Goal: Information Seeking & Learning: Learn about a topic

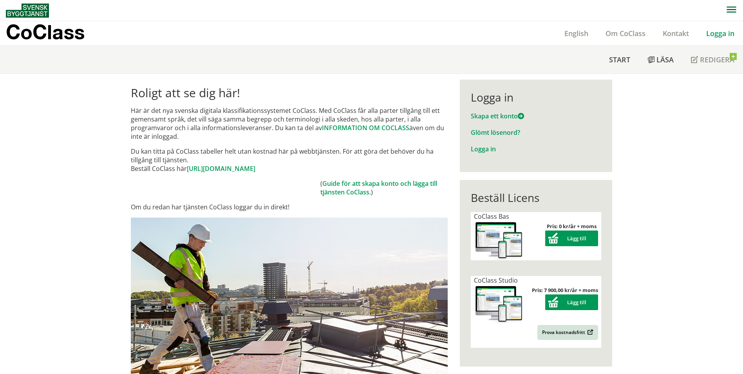
drag, startPoint x: 127, startPoint y: 110, endPoint x: 225, endPoint y: 145, distance: 103.7
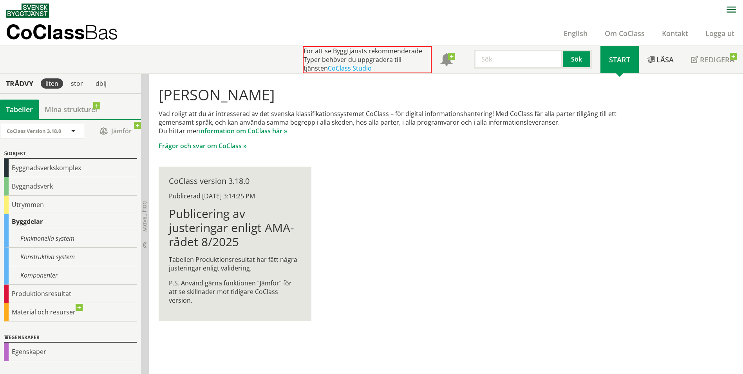
scroll to position [0, 0]
click at [29, 190] on div "Byggnadsverk" at bounding box center [70, 186] width 133 height 18
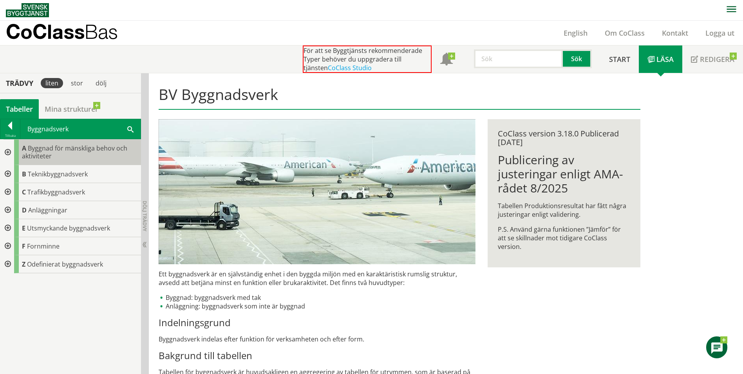
click at [61, 154] on div "A Byggnad för mänskliga behov och aktiviteter" at bounding box center [77, 151] width 127 height 25
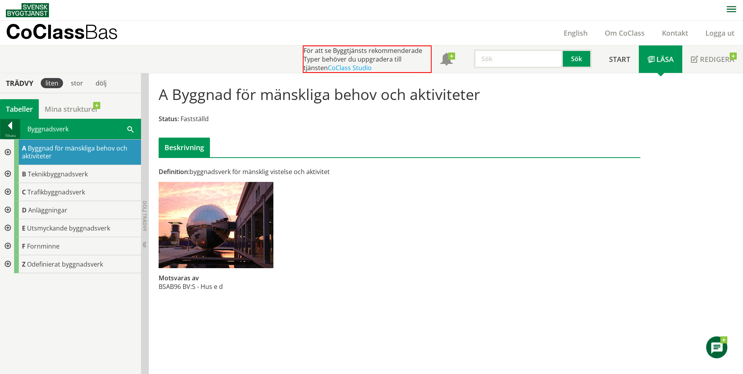
click at [15, 125] on div at bounding box center [10, 126] width 20 height 11
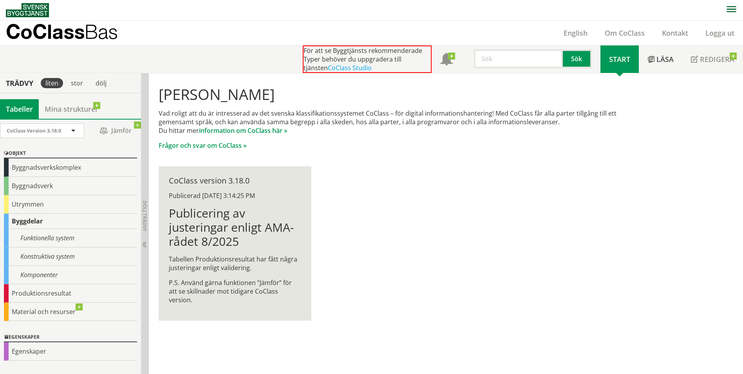
click at [74, 31] on p "CoClass Bas" at bounding box center [62, 31] width 112 height 9
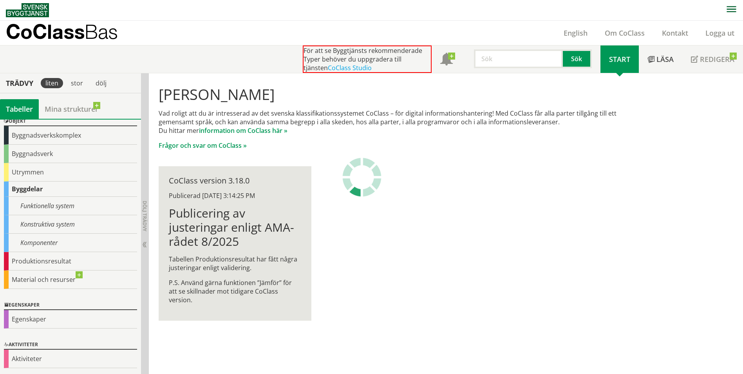
click at [266, 135] on div "Vad roligt att du är intresserad av det svenska klassifikationssystemet CoClass…" at bounding box center [400, 129] width 482 height 41
click at [250, 133] on link "information om CoClass här »" at bounding box center [243, 130] width 89 height 9
click at [255, 129] on link "information om CoClass här »" at bounding box center [243, 130] width 89 height 9
